Goal: Information Seeking & Learning: Learn about a topic

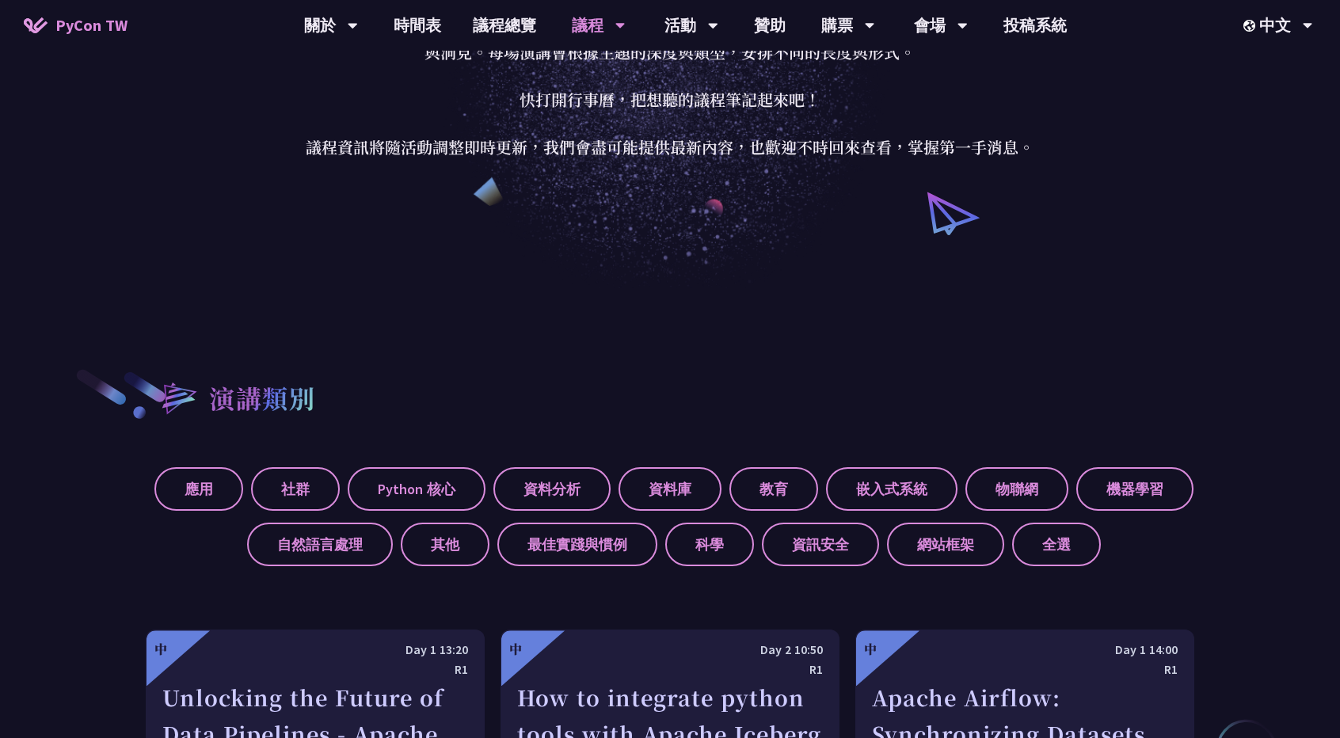
scroll to position [283, 0]
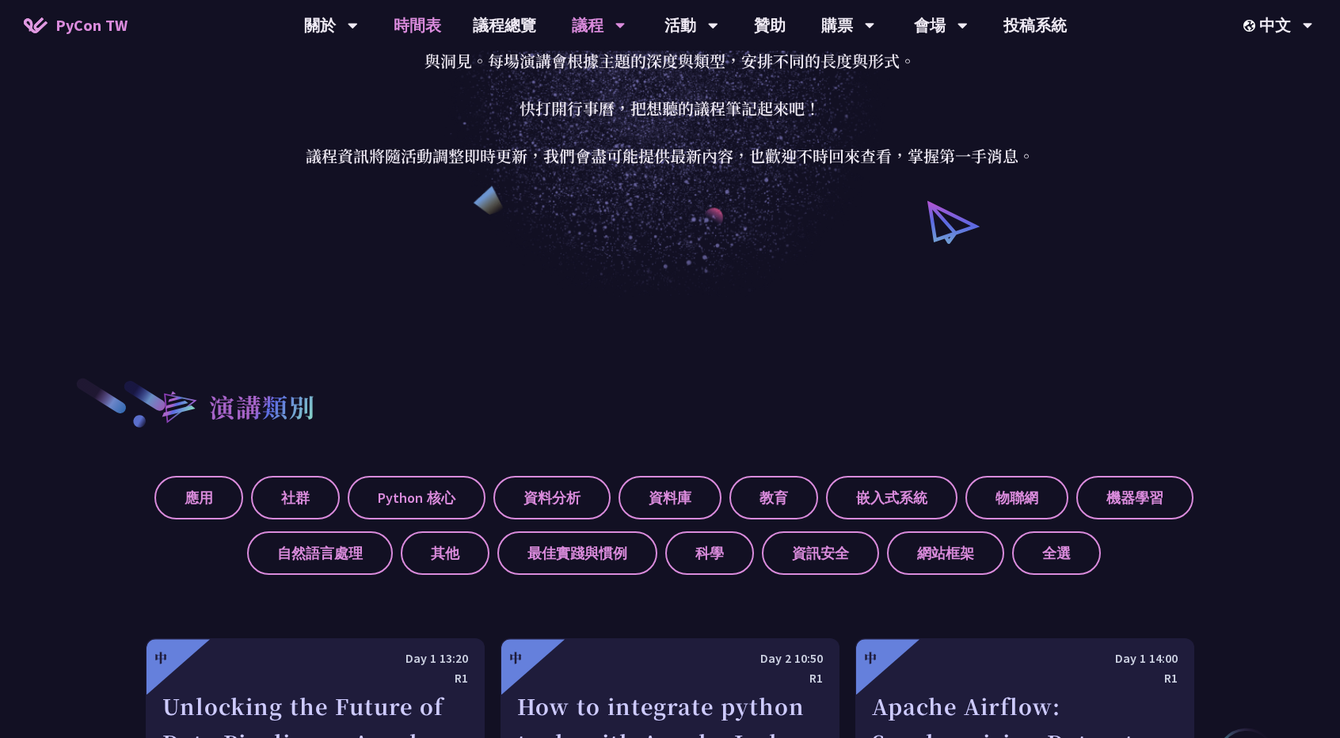
click at [445, 32] on link "時間表" at bounding box center [417, 25] width 79 height 51
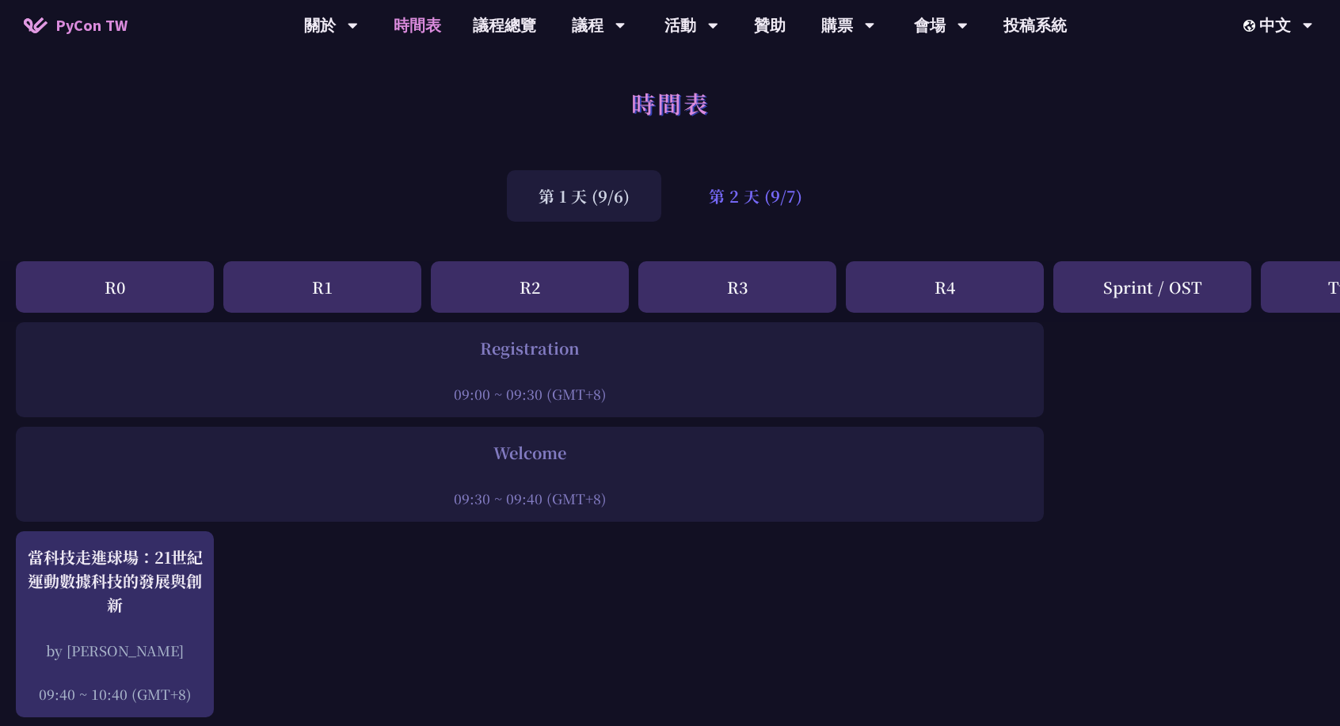
click at [749, 205] on div "第 2 天 (9/7)" at bounding box center [755, 195] width 157 height 51
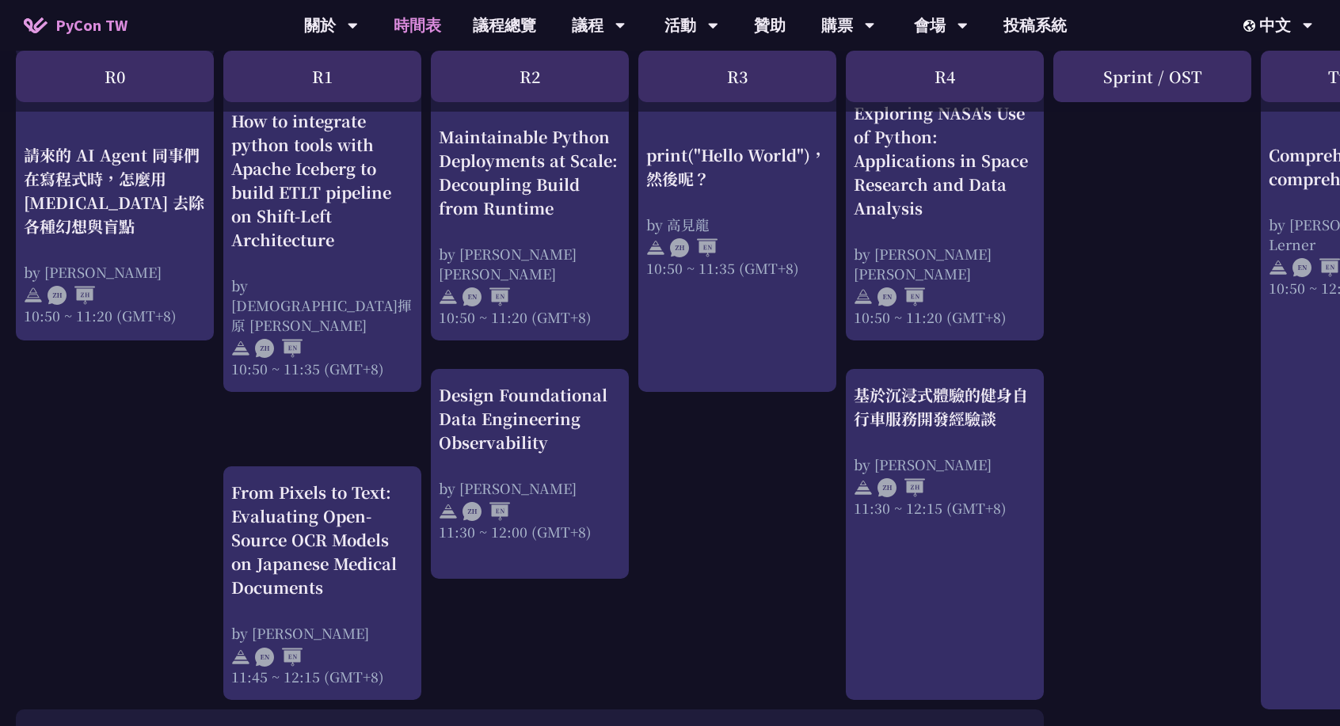
scroll to position [636, 0]
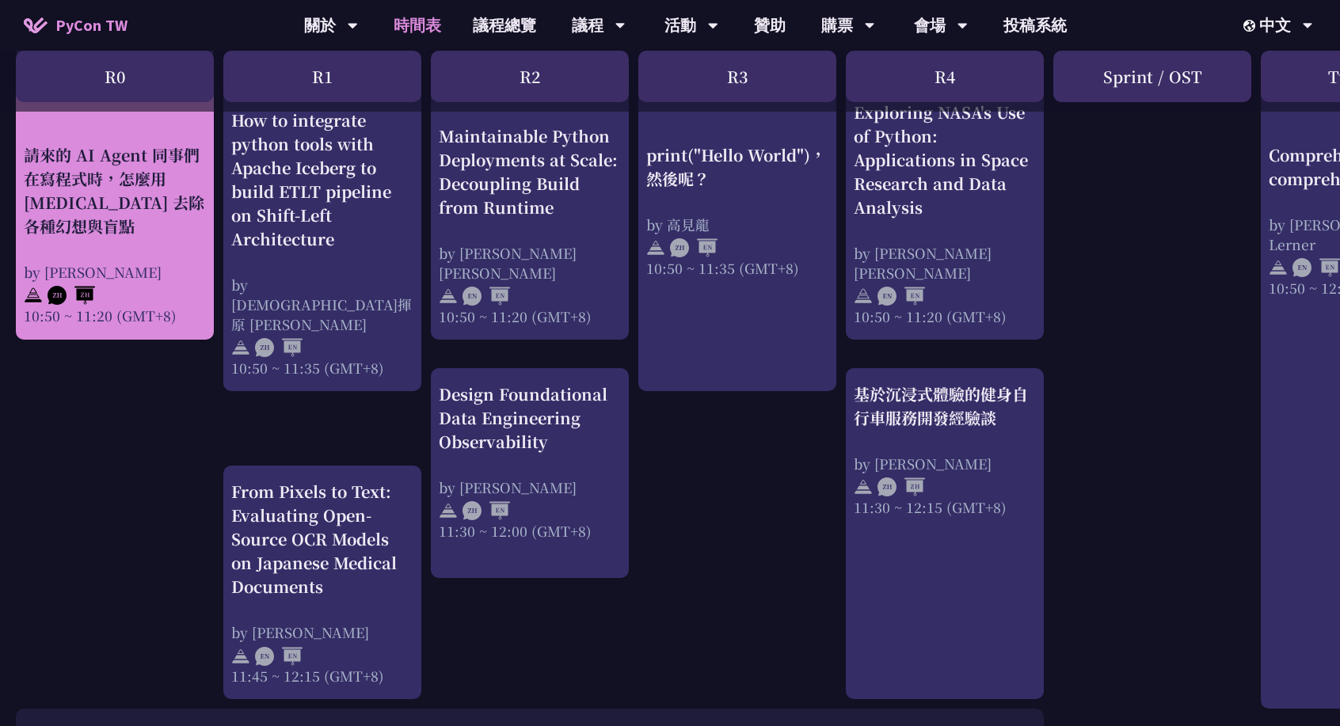
click at [193, 286] on div at bounding box center [115, 293] width 182 height 24
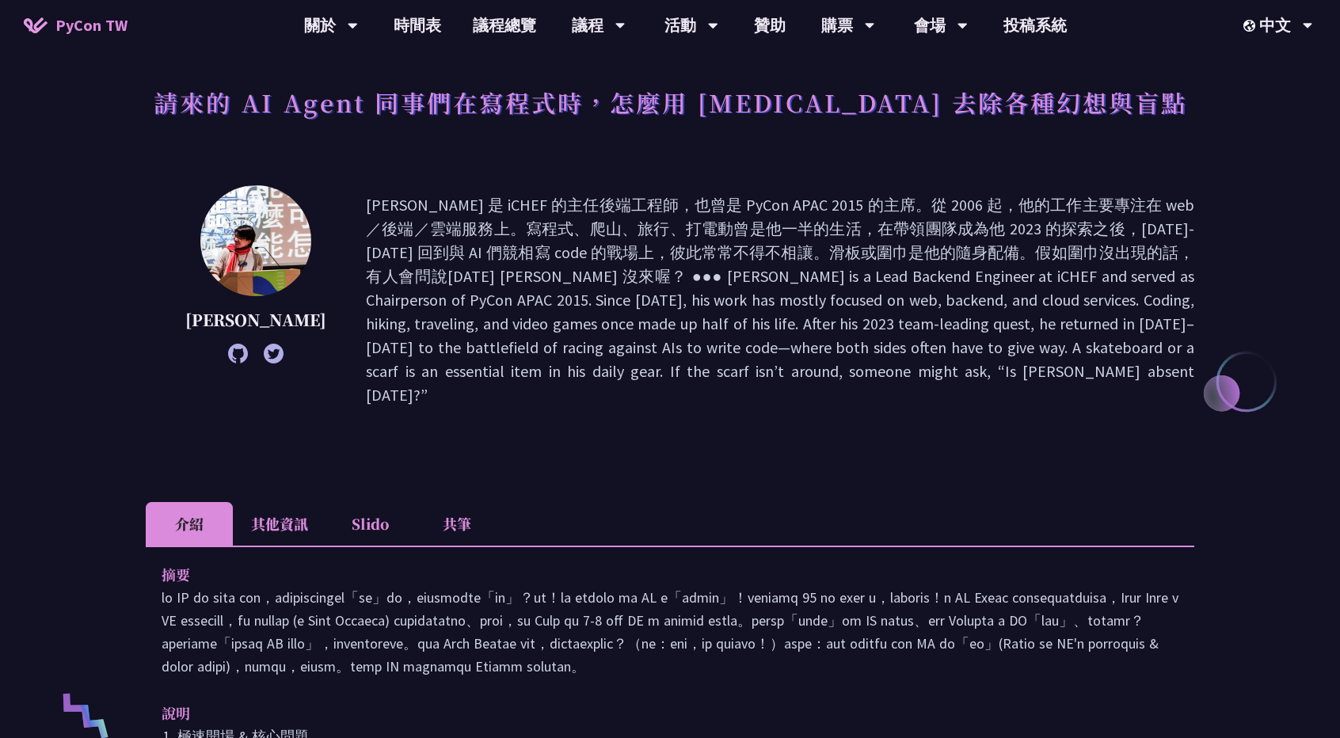
scroll to position [81, 0]
click at [413, 363] on p at bounding box center [780, 300] width 829 height 214
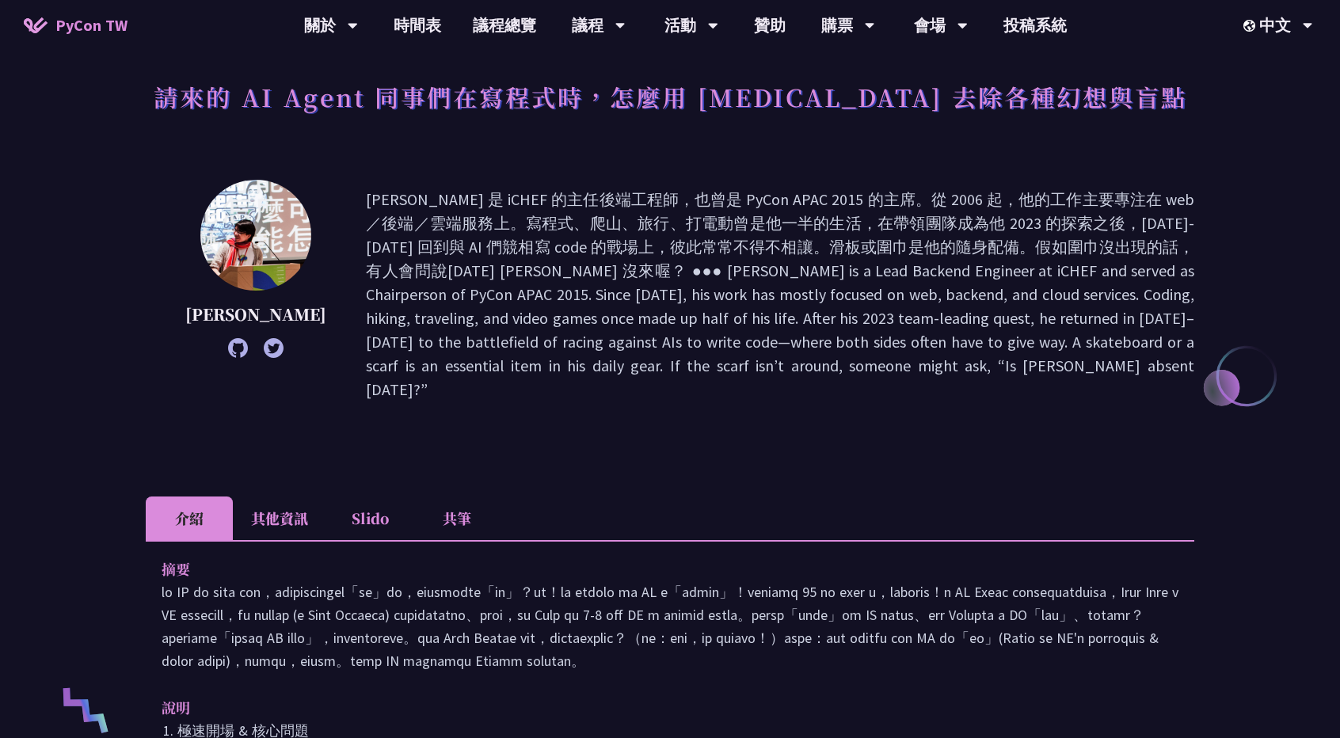
scroll to position [86, 0]
click at [413, 363] on p at bounding box center [780, 294] width 829 height 214
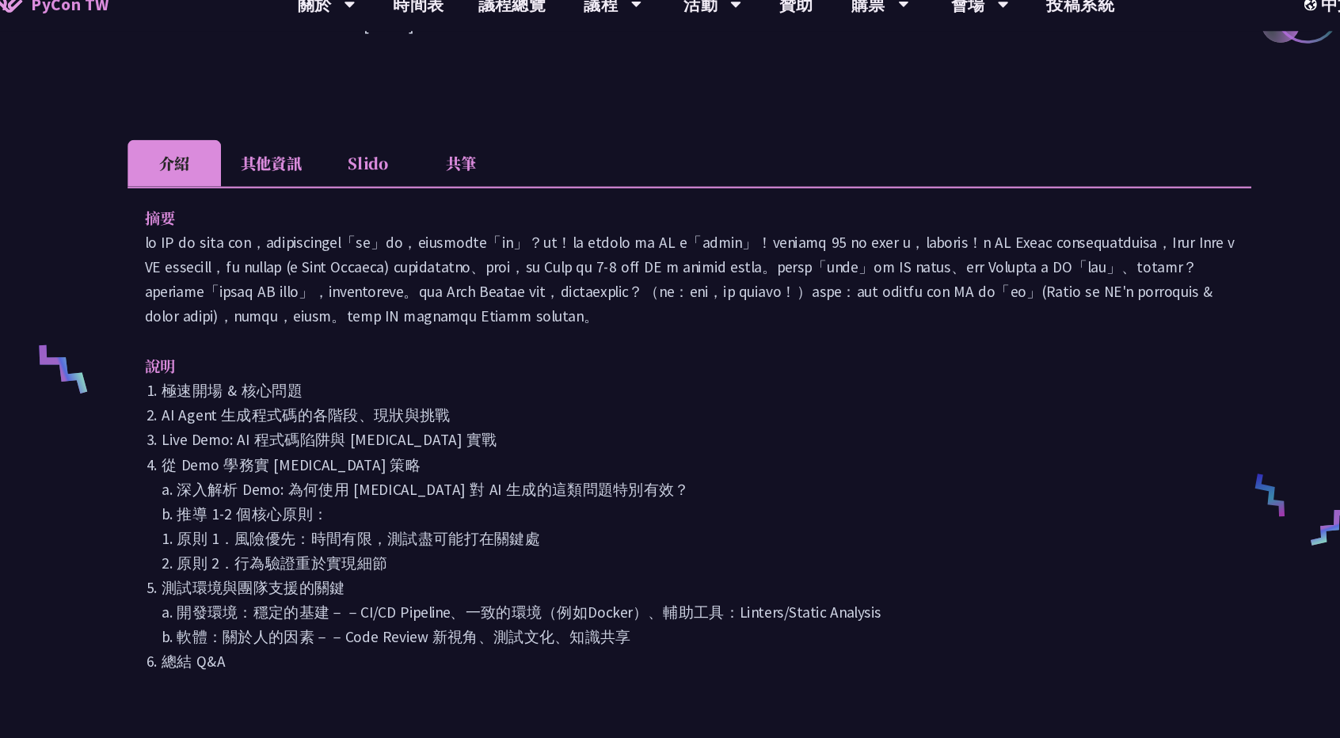
scroll to position [430, 0]
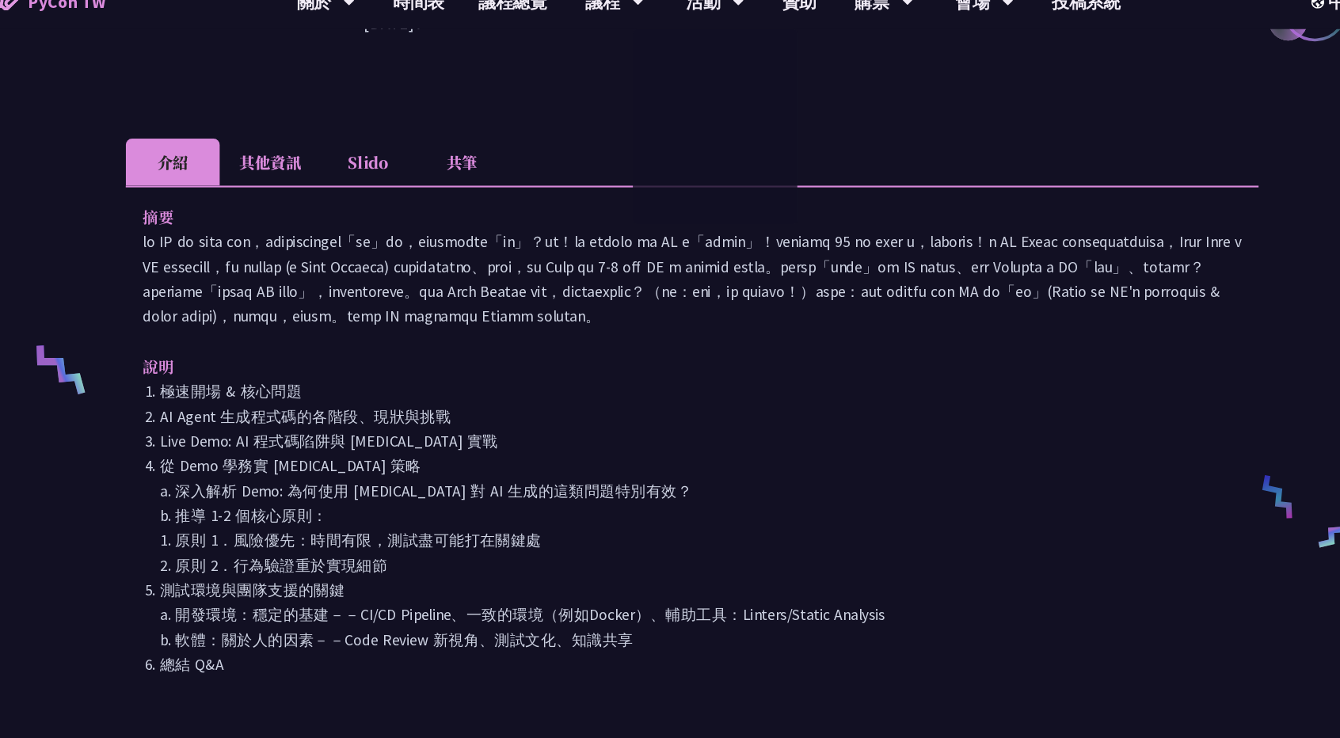
click at [369, 152] on li "Slido" at bounding box center [369, 174] width 87 height 44
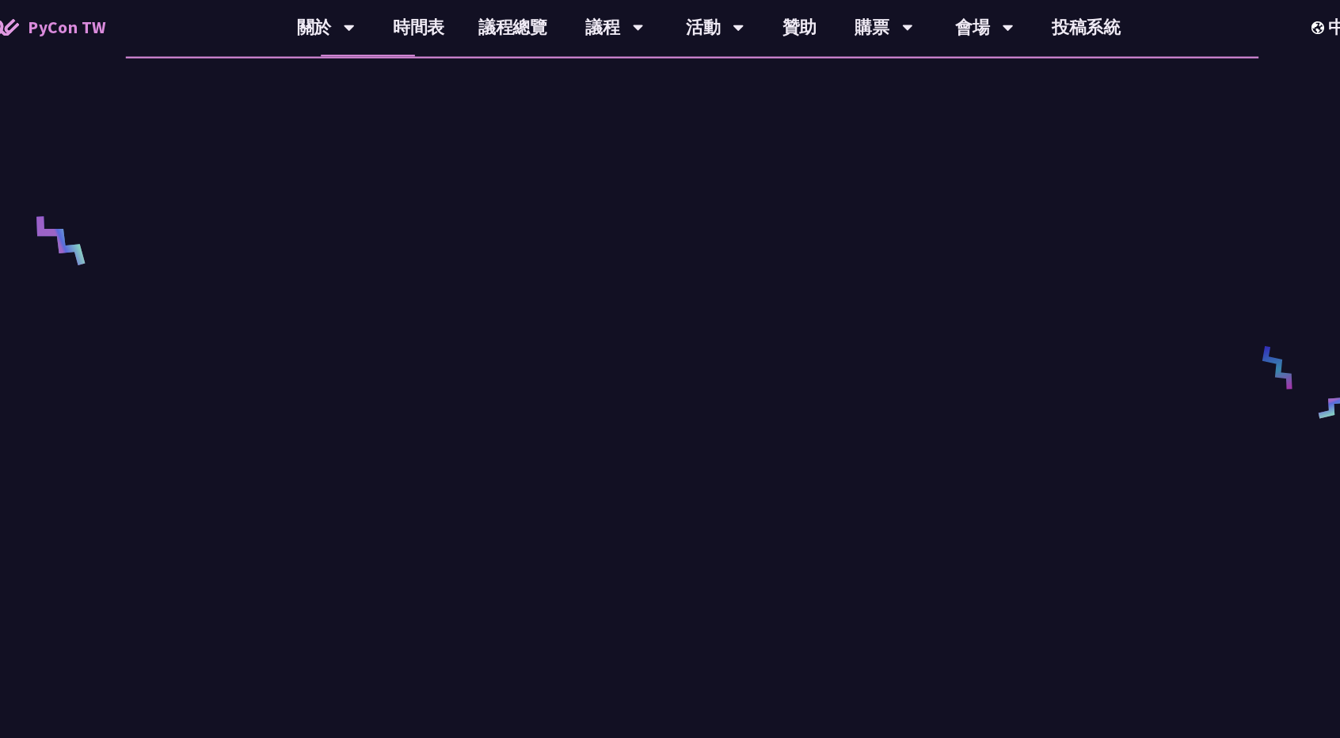
scroll to position [574, 0]
